Goal: Transaction & Acquisition: Purchase product/service

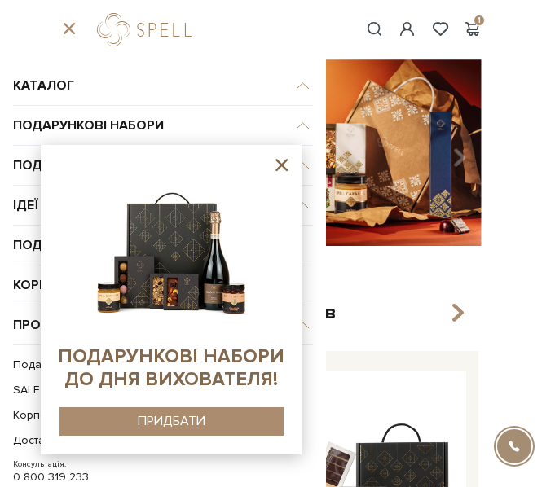
click at [280, 161] on icon at bounding box center [281, 165] width 20 height 20
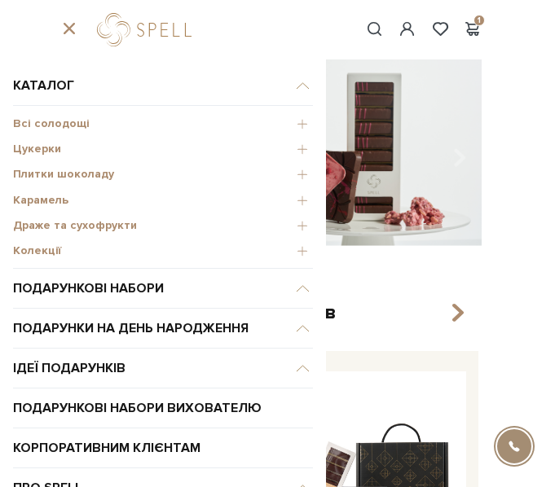
click at [29, 147] on span "Цукерки" at bounding box center [163, 149] width 300 height 15
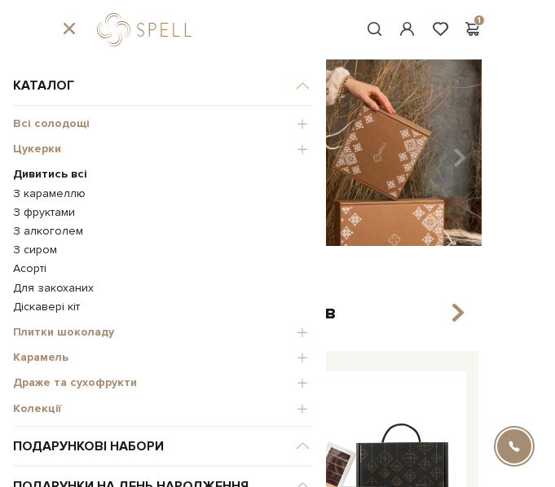
click at [35, 177] on b "Дивитись всі" at bounding box center [50, 174] width 74 height 14
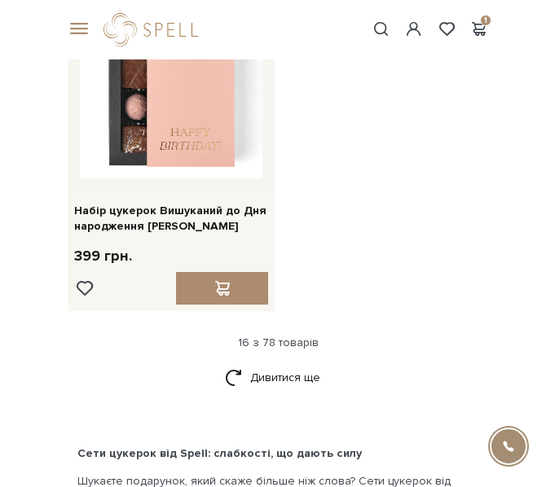
scroll to position [2986, 0]
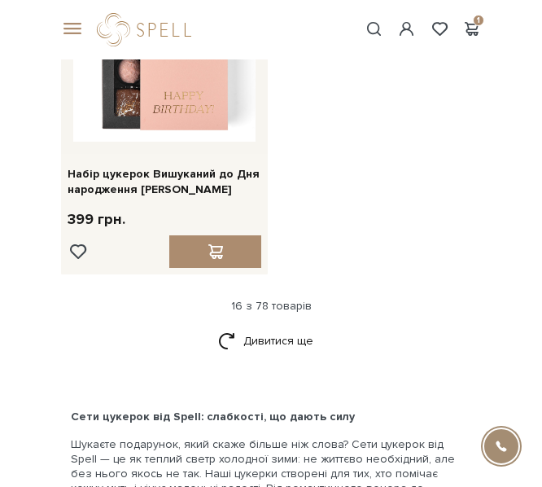
click at [78, 35] on div at bounding box center [69, 29] width 36 height 15
click at [77, 36] on div at bounding box center [69, 29] width 36 height 15
click at [74, 28] on span at bounding box center [69, 29] width 16 height 15
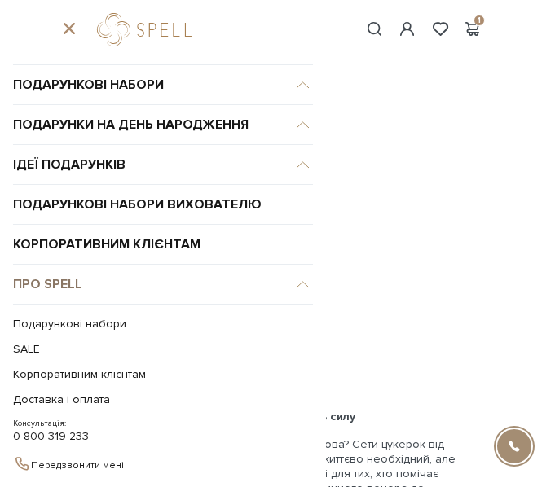
scroll to position [0, 0]
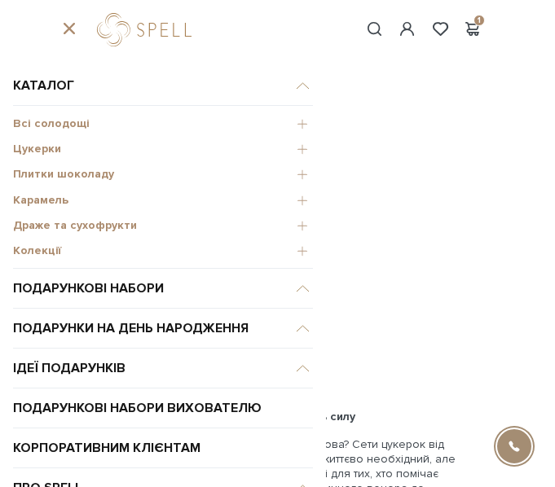
click at [23, 200] on span "Карамель" at bounding box center [163, 200] width 300 height 15
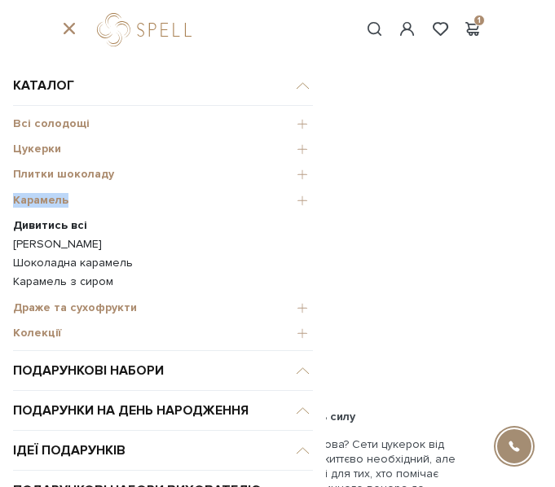
click at [23, 200] on span "Карамель" at bounding box center [163, 200] width 300 height 15
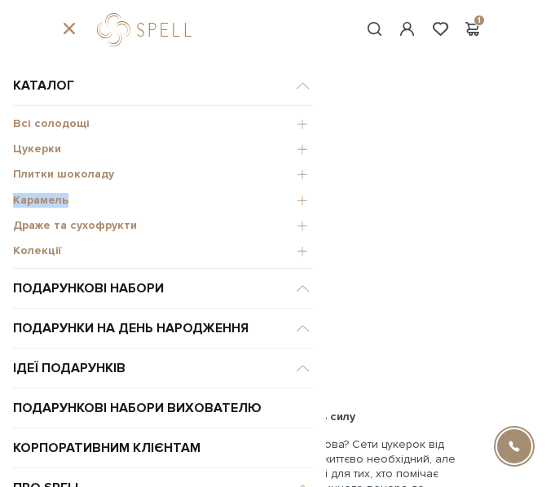
click at [23, 200] on span "Карамель" at bounding box center [163, 200] width 300 height 15
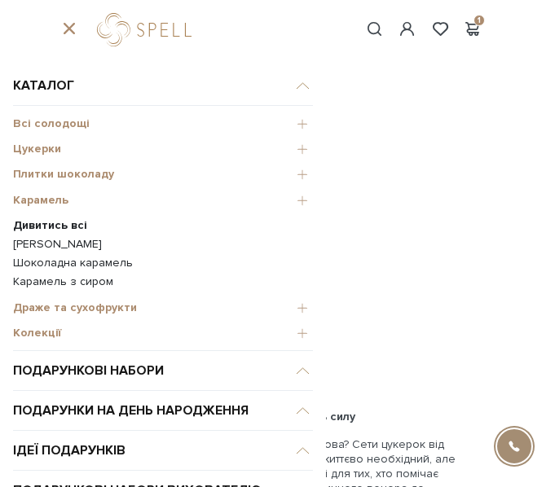
click at [36, 232] on link "Дивитись всі" at bounding box center [163, 225] width 300 height 15
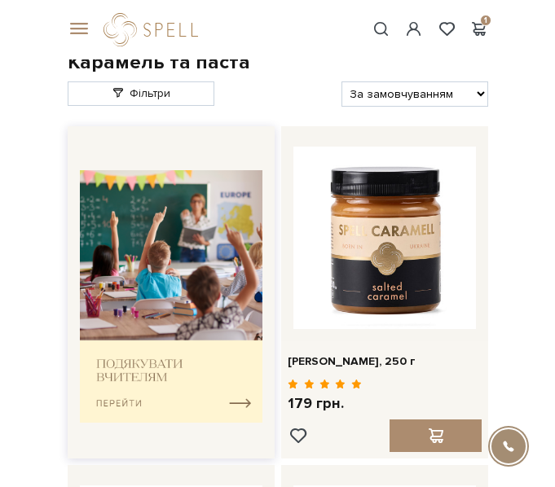
scroll to position [37, 0]
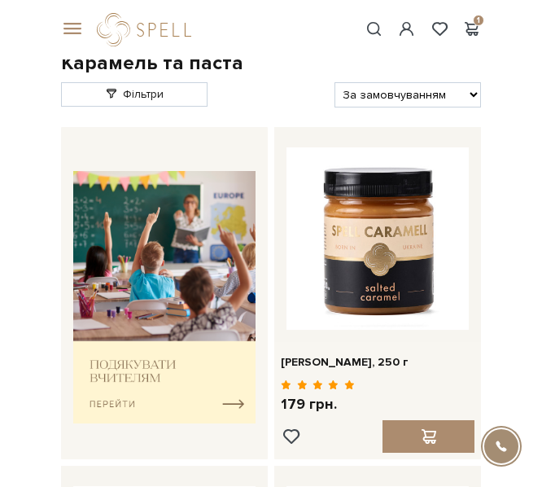
click at [77, 27] on span at bounding box center [69, 29] width 16 height 15
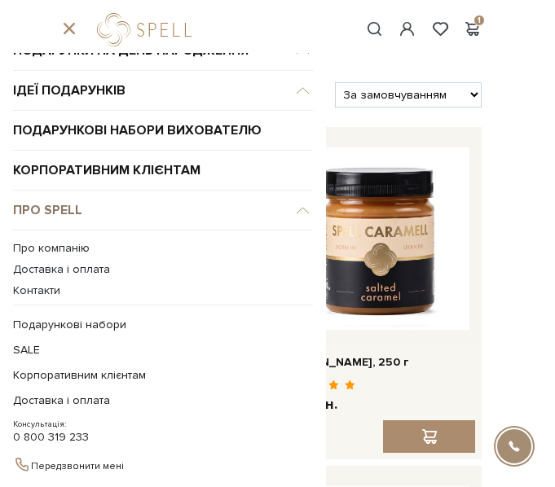
scroll to position [119, 0]
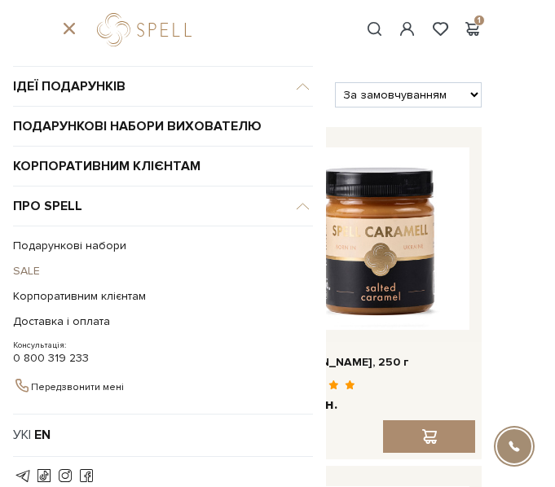
click at [24, 266] on link "SALE" at bounding box center [159, 270] width 292 height 25
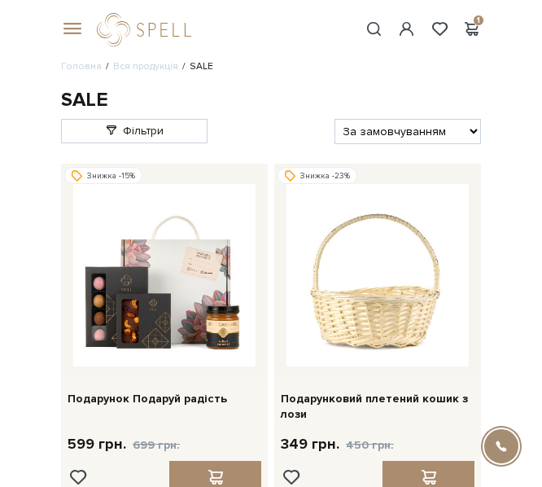
click at [68, 27] on span at bounding box center [69, 29] width 16 height 15
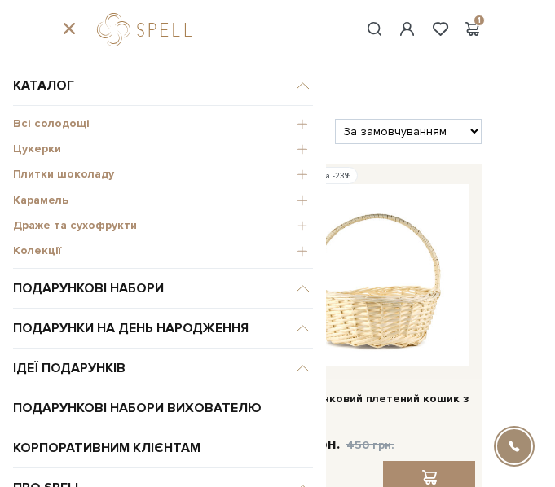
click at [63, 170] on span "Плитки шоколаду" at bounding box center [163, 174] width 300 height 15
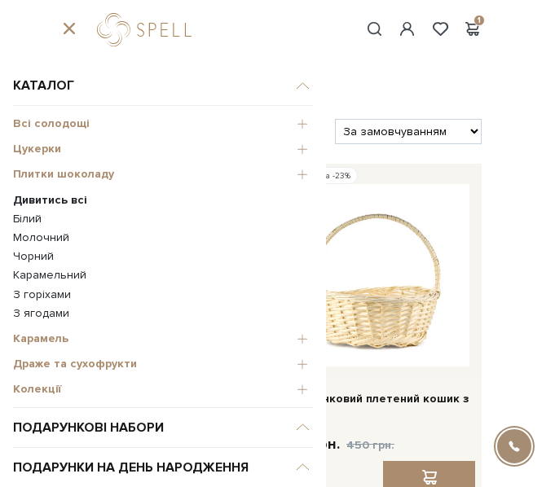
click at [66, 366] on span "Драже та сухофрукти" at bounding box center [163, 364] width 300 height 15
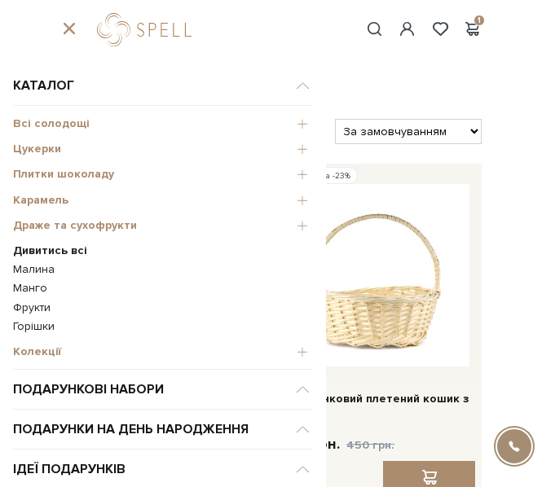
click at [35, 248] on b "Дивитись всі" at bounding box center [50, 251] width 74 height 14
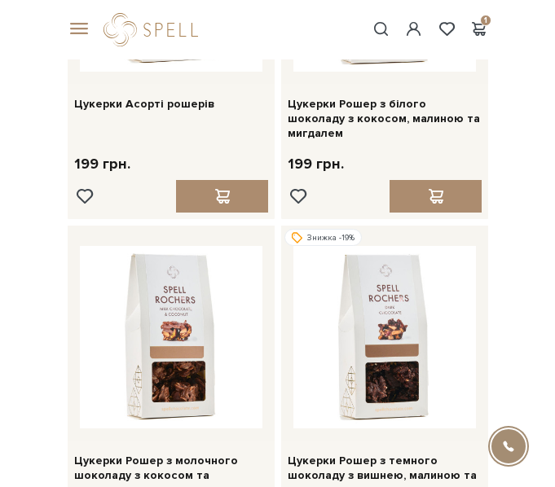
scroll to position [2546, 0]
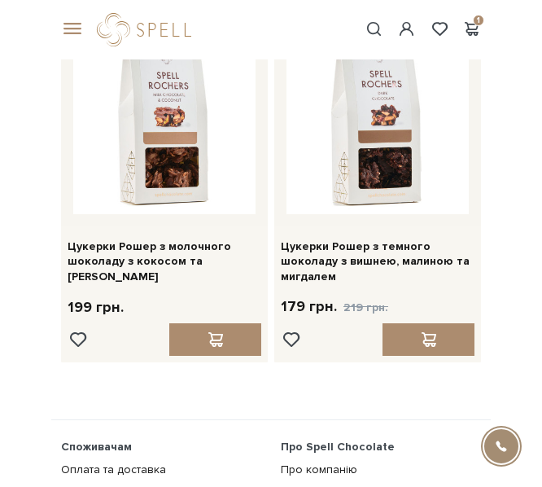
click at [77, 29] on span at bounding box center [69, 29] width 16 height 15
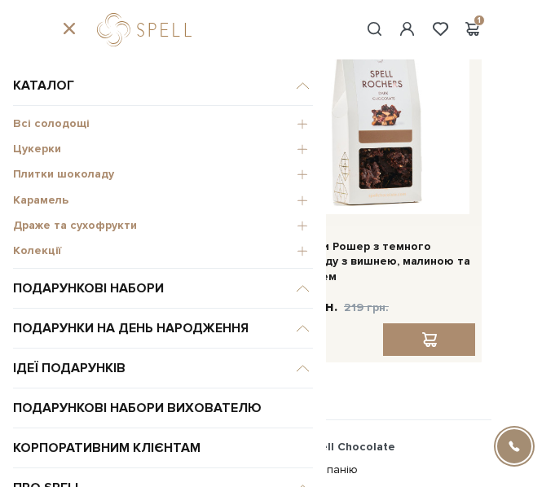
click at [37, 153] on span "Цукерки" at bounding box center [163, 149] width 300 height 15
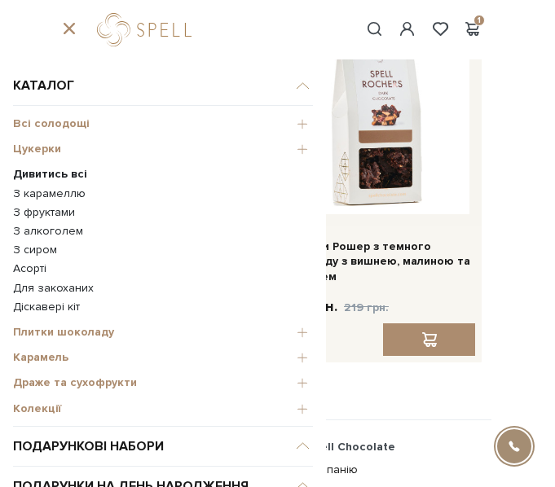
click at [41, 173] on b "Дивитись всі" at bounding box center [50, 174] width 74 height 14
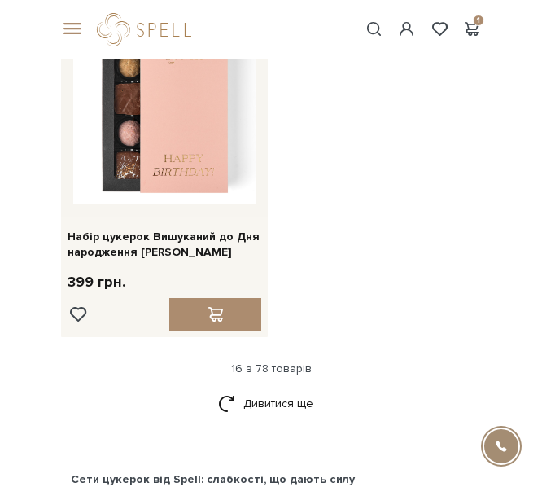
scroll to position [2914, 0]
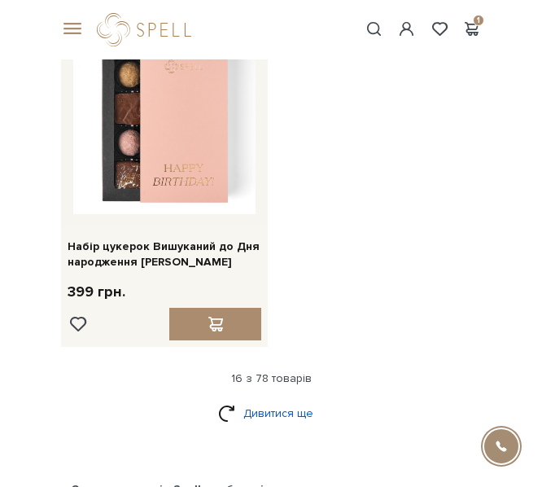
click at [292, 399] on link "Дивитися ще" at bounding box center [271, 413] width 106 height 29
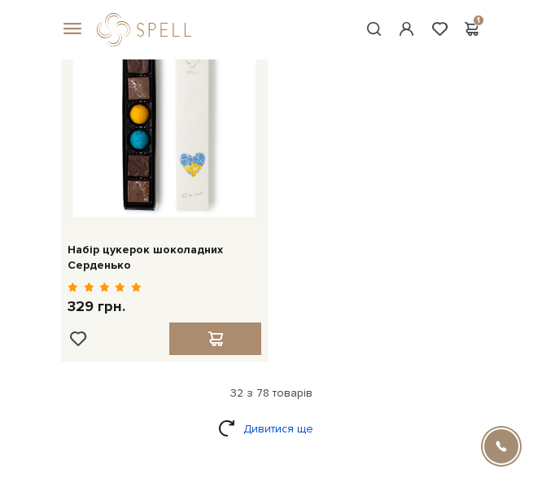
scroll to position [5661, 0]
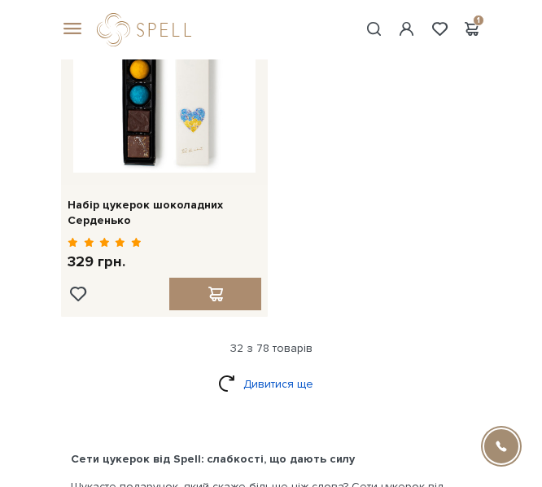
click at [261, 370] on link "Дивитися ще" at bounding box center [271, 384] width 106 height 29
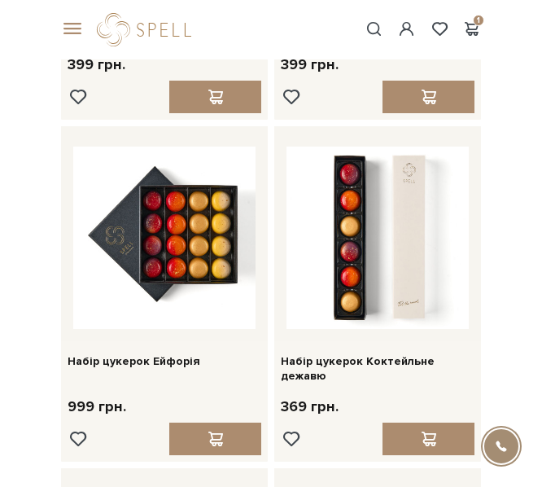
scroll to position [3107, 0]
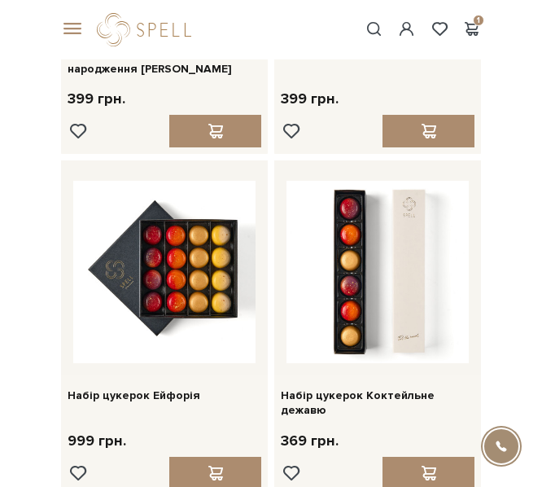
click at [68, 27] on span at bounding box center [69, 29] width 16 height 15
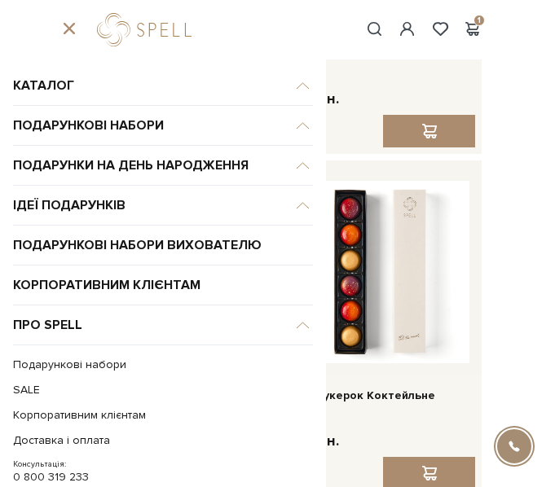
click at [68, 29] on span at bounding box center [69, 29] width 16 height 15
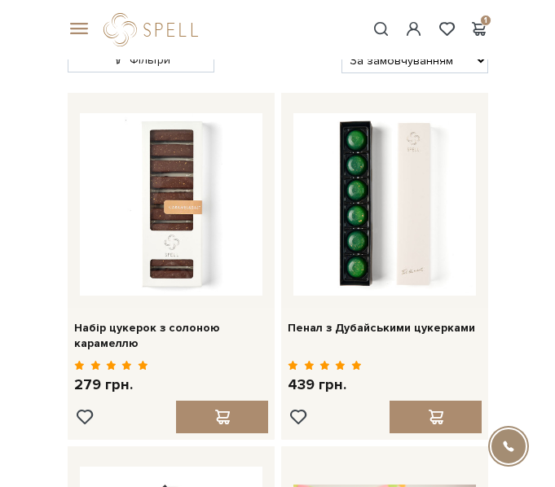
scroll to position [0, 0]
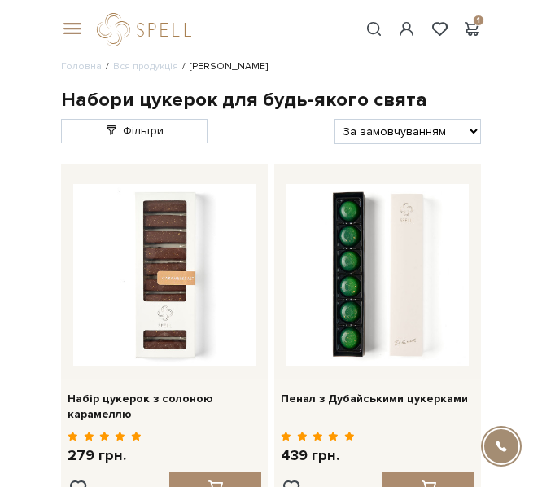
click at [68, 25] on span at bounding box center [69, 29] width 16 height 15
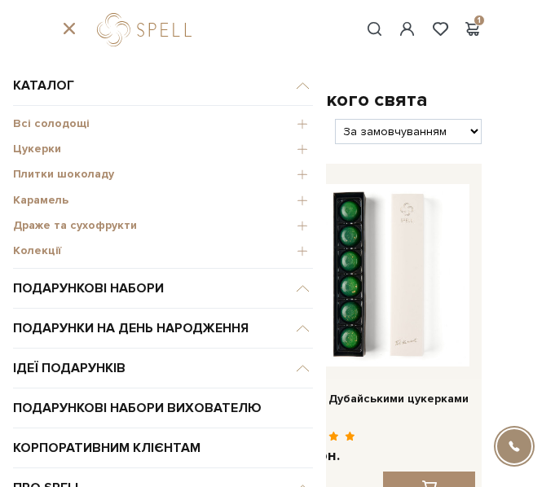
click at [65, 226] on span "Драже та сухофрукти" at bounding box center [163, 225] width 300 height 15
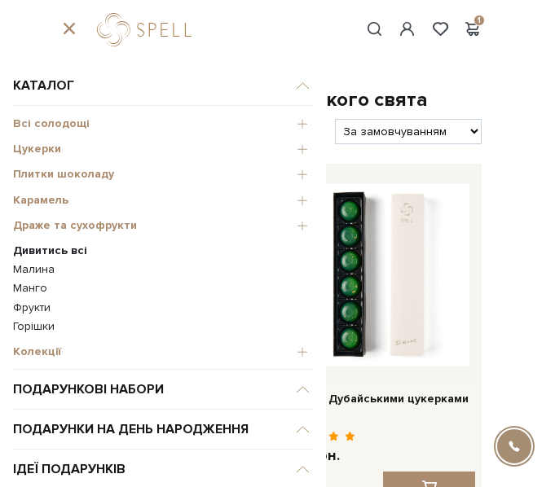
click at [43, 252] on b "Дивитись всі" at bounding box center [50, 251] width 74 height 14
